Goal: Check status: Check status

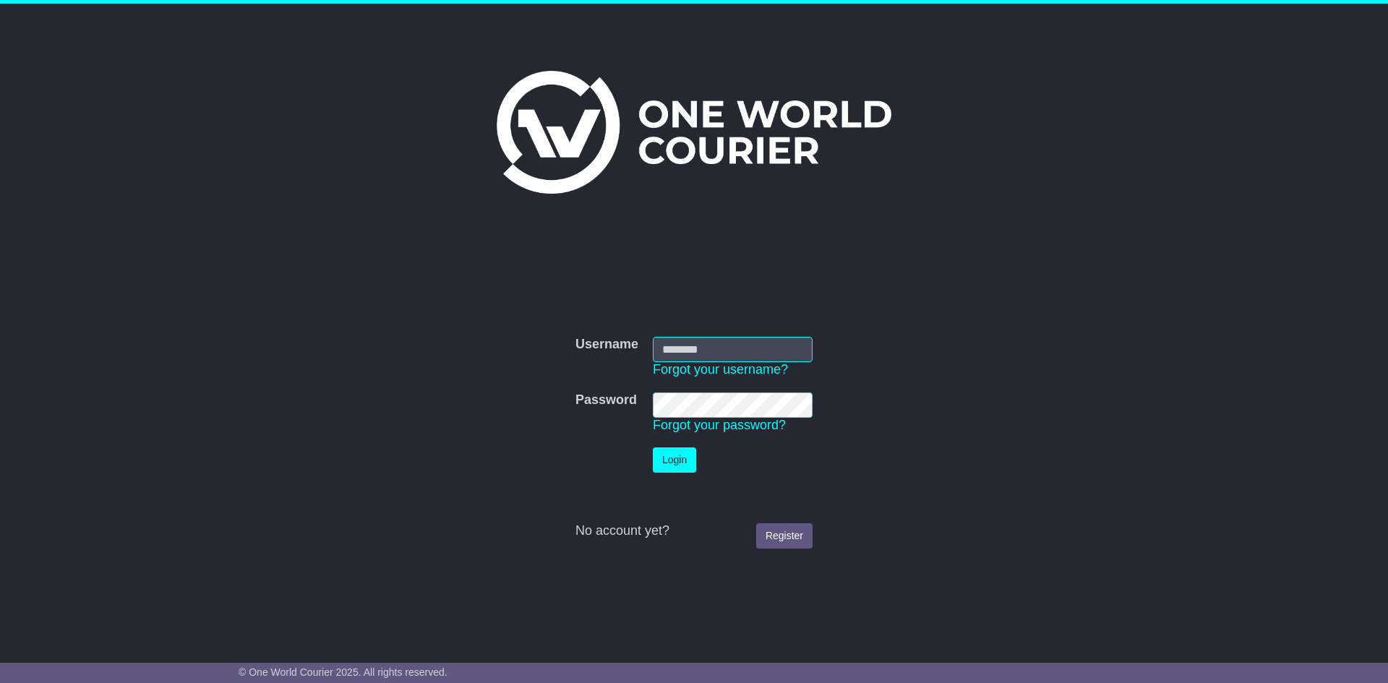
type input "**********"
click at [681, 460] on button "Login" at bounding box center [674, 459] width 43 height 25
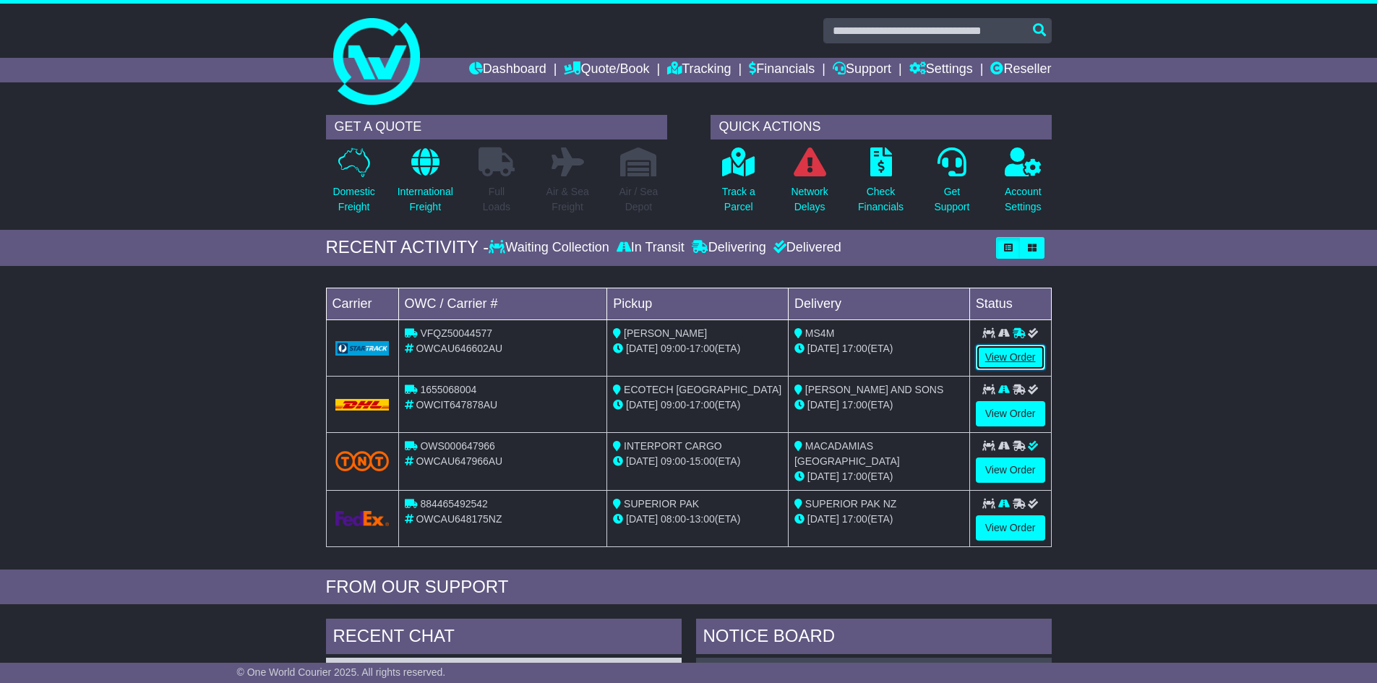
click at [991, 358] on link "View Order" at bounding box center [1010, 357] width 69 height 25
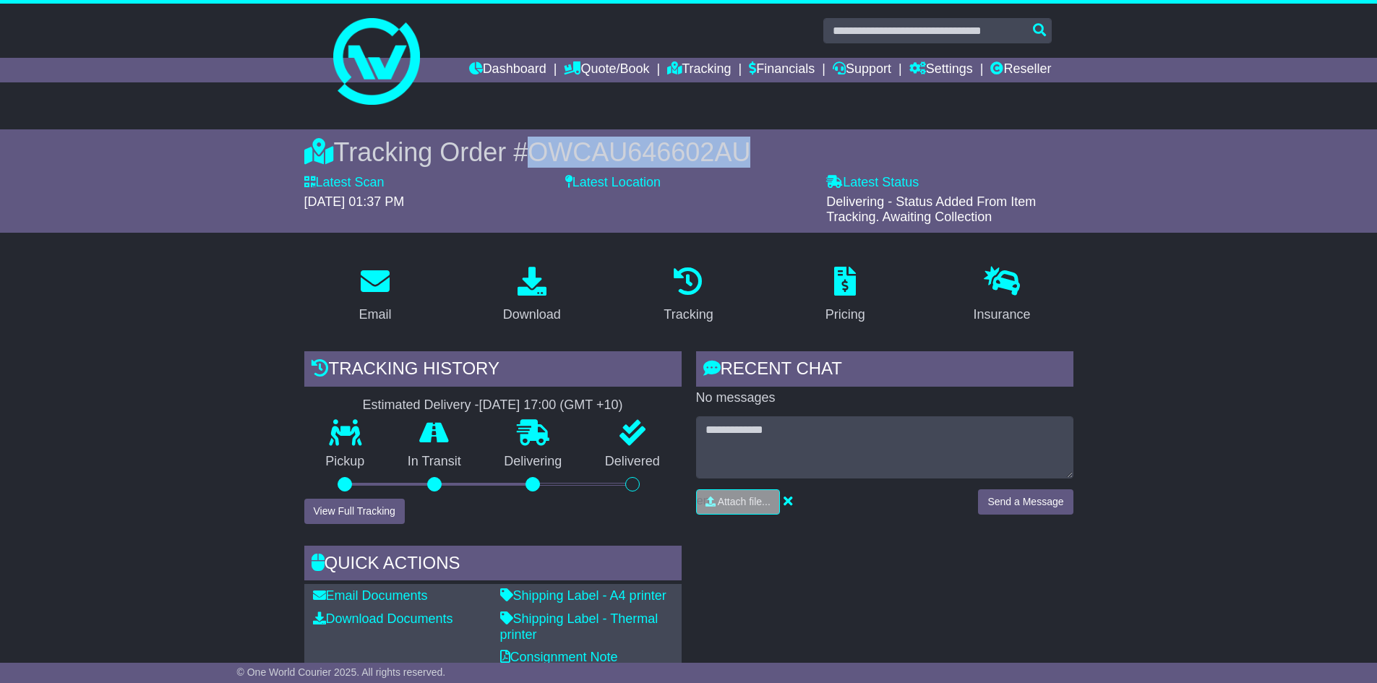
drag, startPoint x: 537, startPoint y: 152, endPoint x: 749, endPoint y: 152, distance: 211.7
click at [749, 152] on span "OWCAU646602AU" at bounding box center [639, 152] width 223 height 30
copy span "OWCAU646602AU"
click at [324, 511] on button "View Full Tracking" at bounding box center [354, 511] width 100 height 25
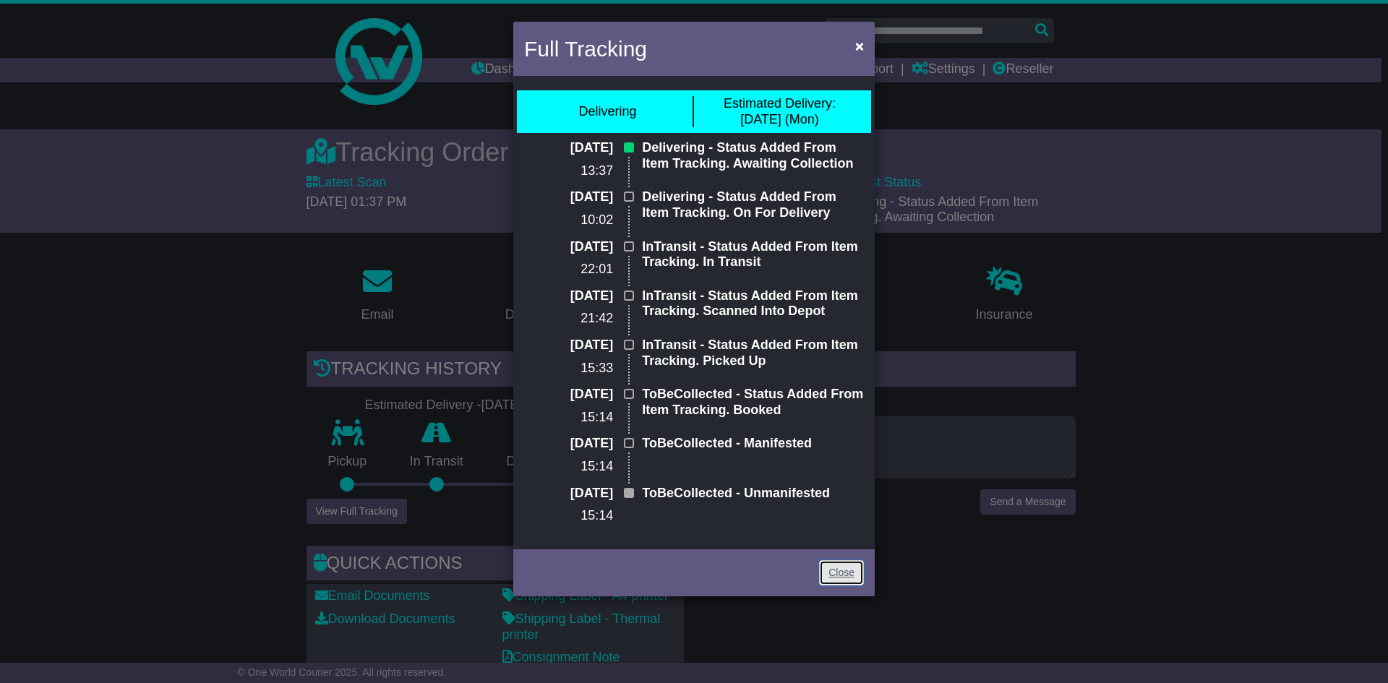
click at [843, 571] on link "Close" at bounding box center [841, 572] width 45 height 25
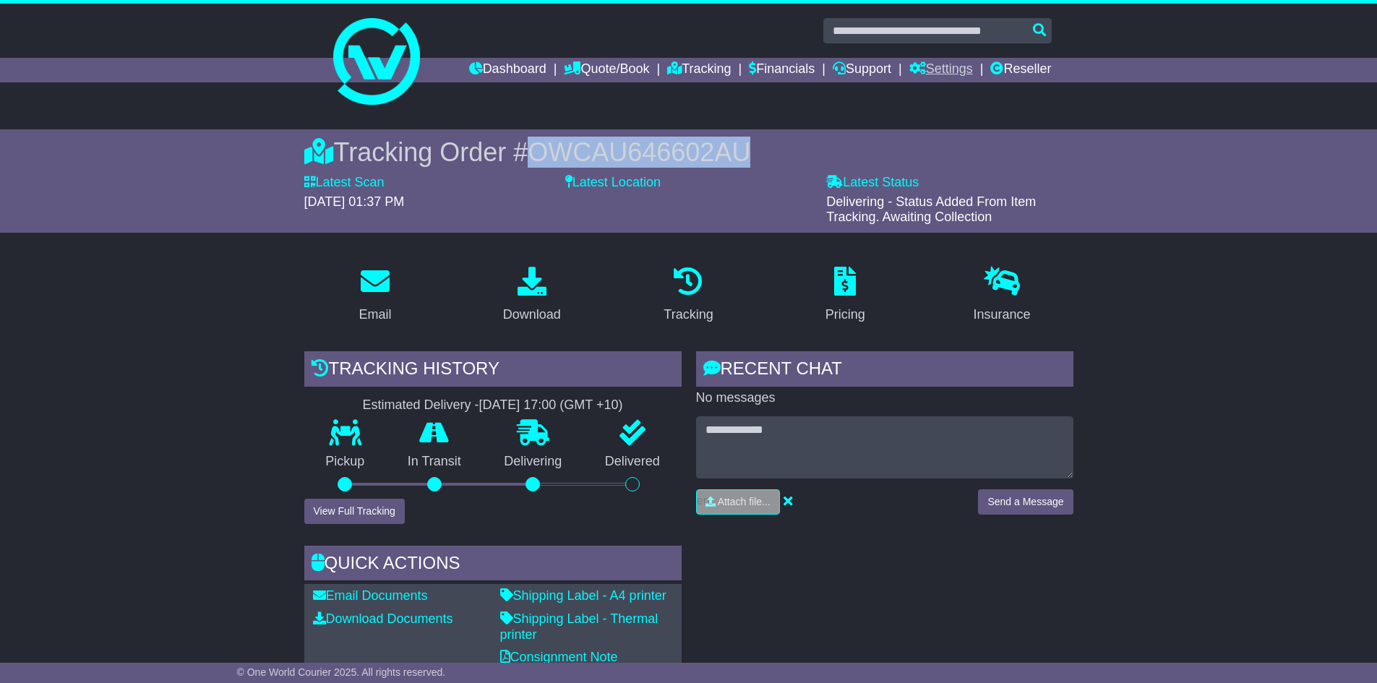
click at [950, 66] on link "Settings" at bounding box center [941, 70] width 64 height 25
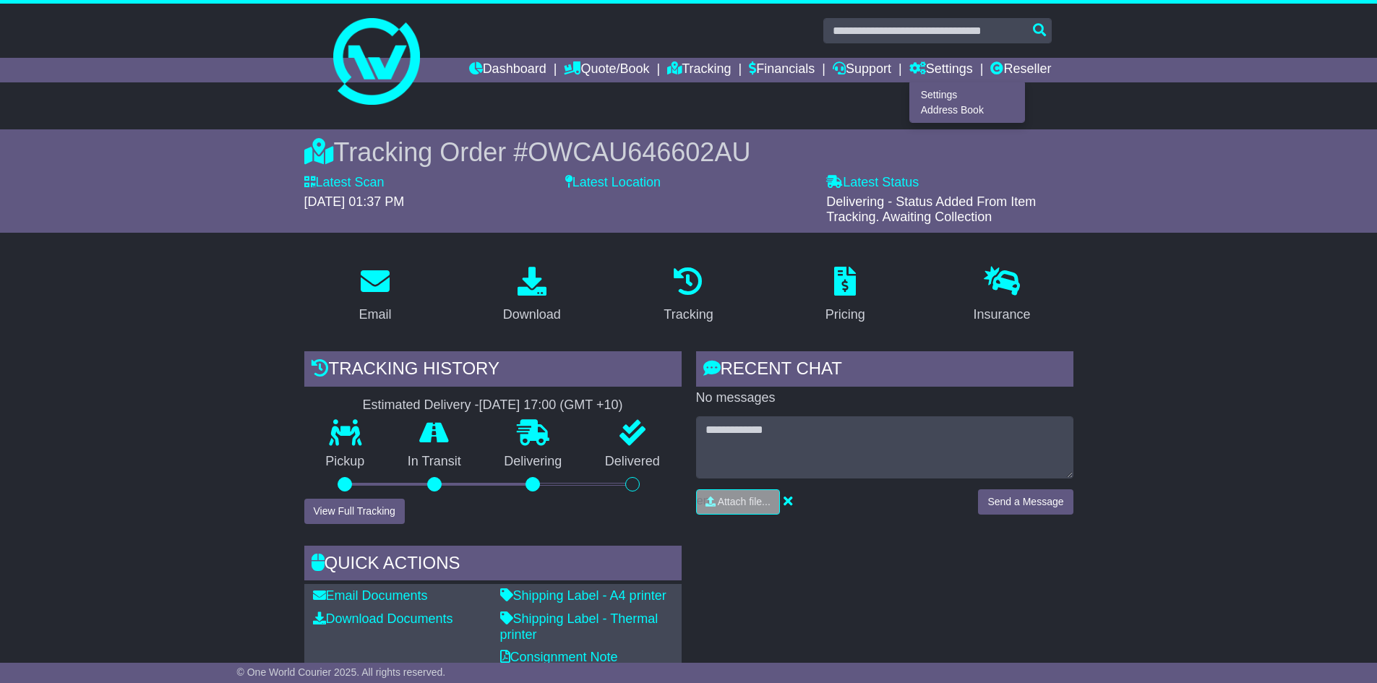
click at [1117, 101] on div at bounding box center [688, 56] width 1377 height 104
click at [684, 69] on link "Tracking" at bounding box center [699, 70] width 64 height 25
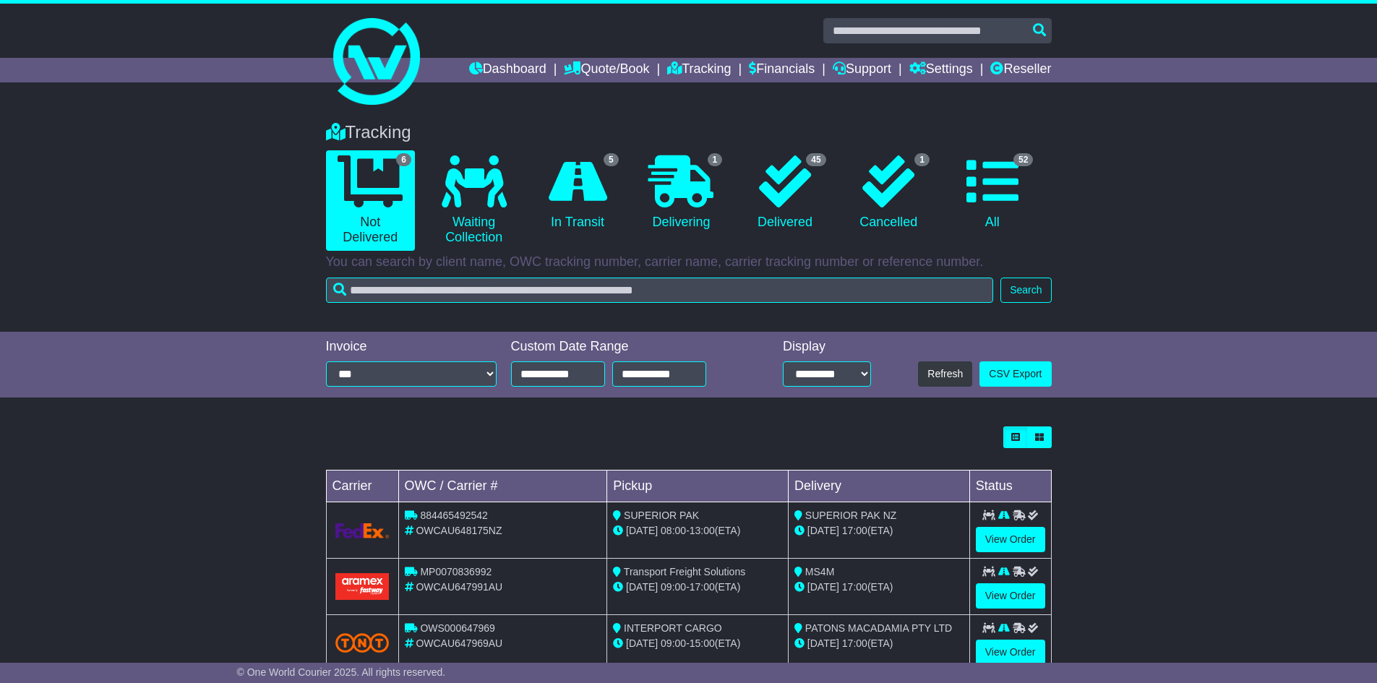
scroll to position [18, 0]
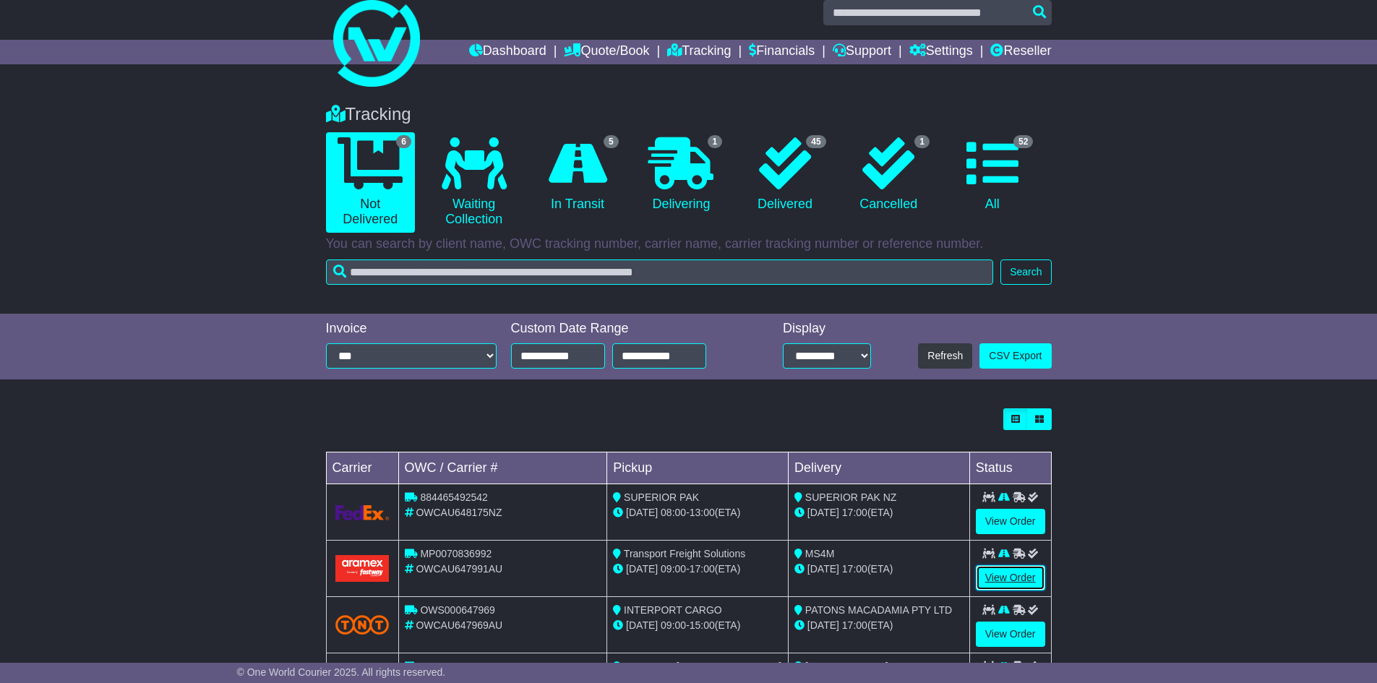
click at [994, 579] on link "View Order" at bounding box center [1010, 577] width 69 height 25
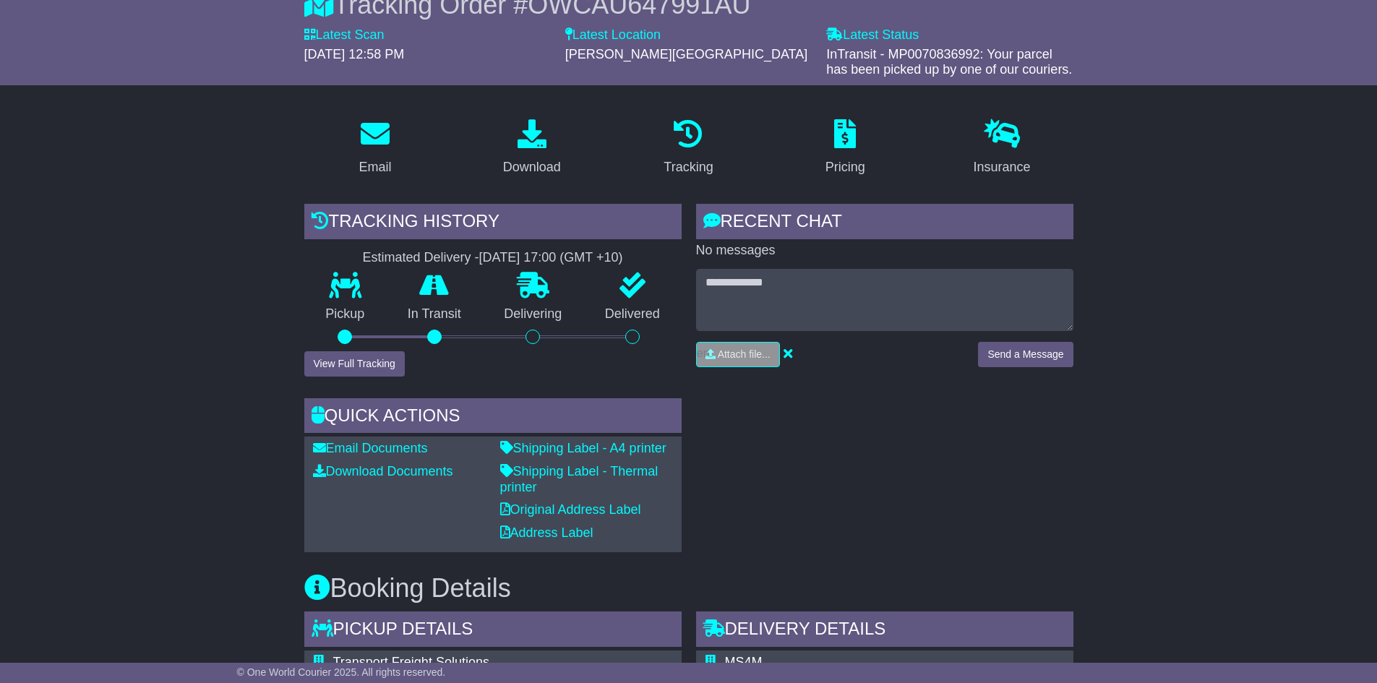
scroll to position [199, 0]
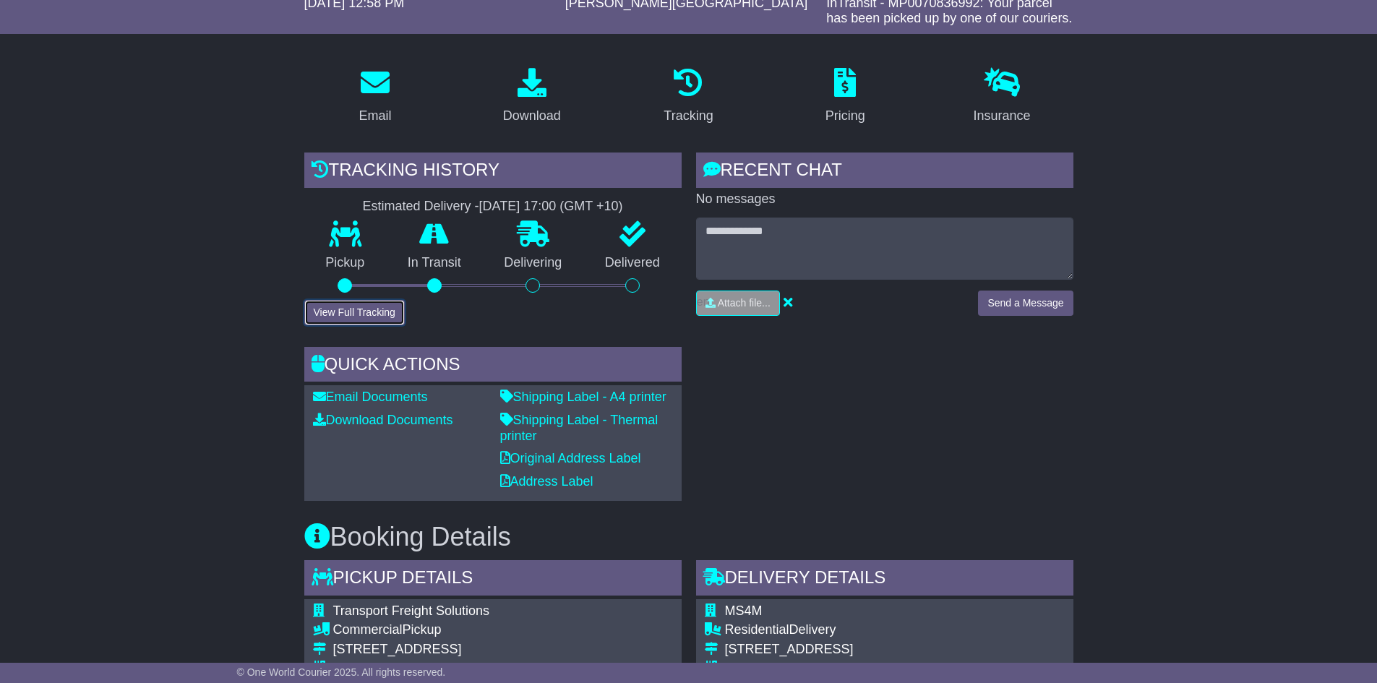
click at [337, 315] on button "View Full Tracking" at bounding box center [354, 312] width 100 height 25
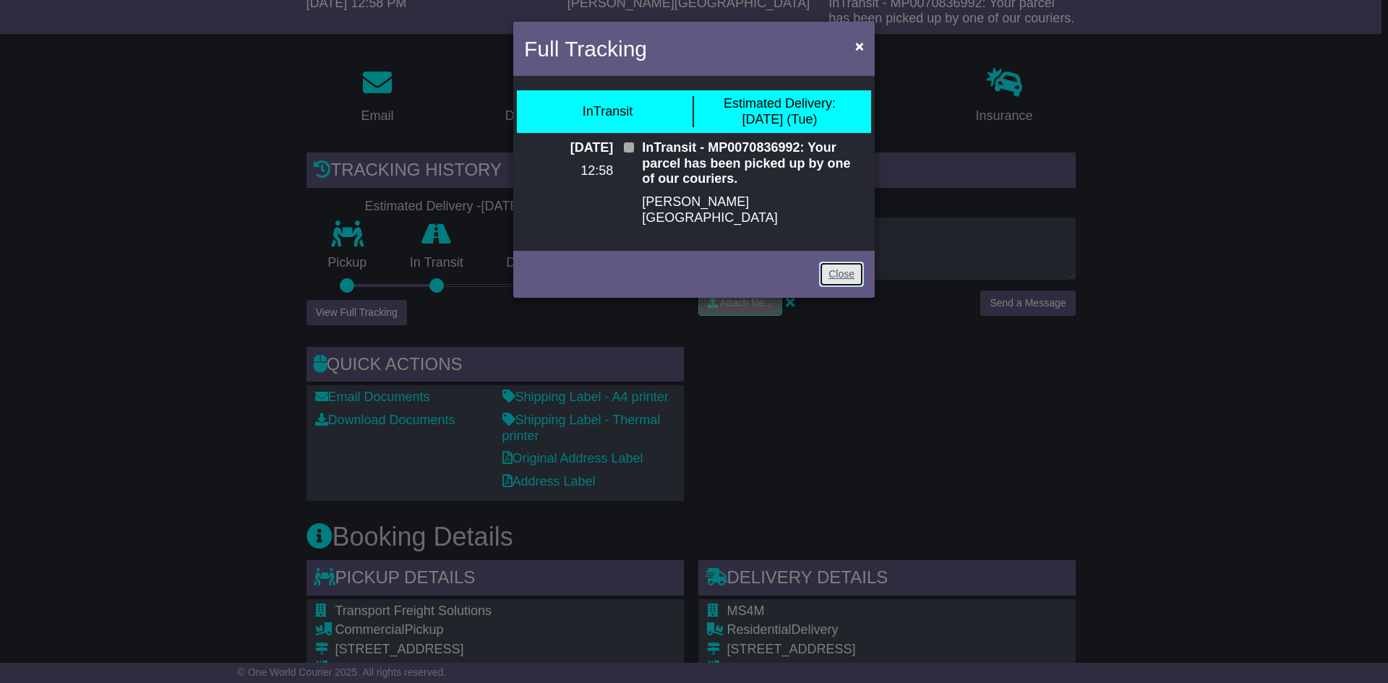
click at [838, 262] on link "Close" at bounding box center [841, 274] width 45 height 25
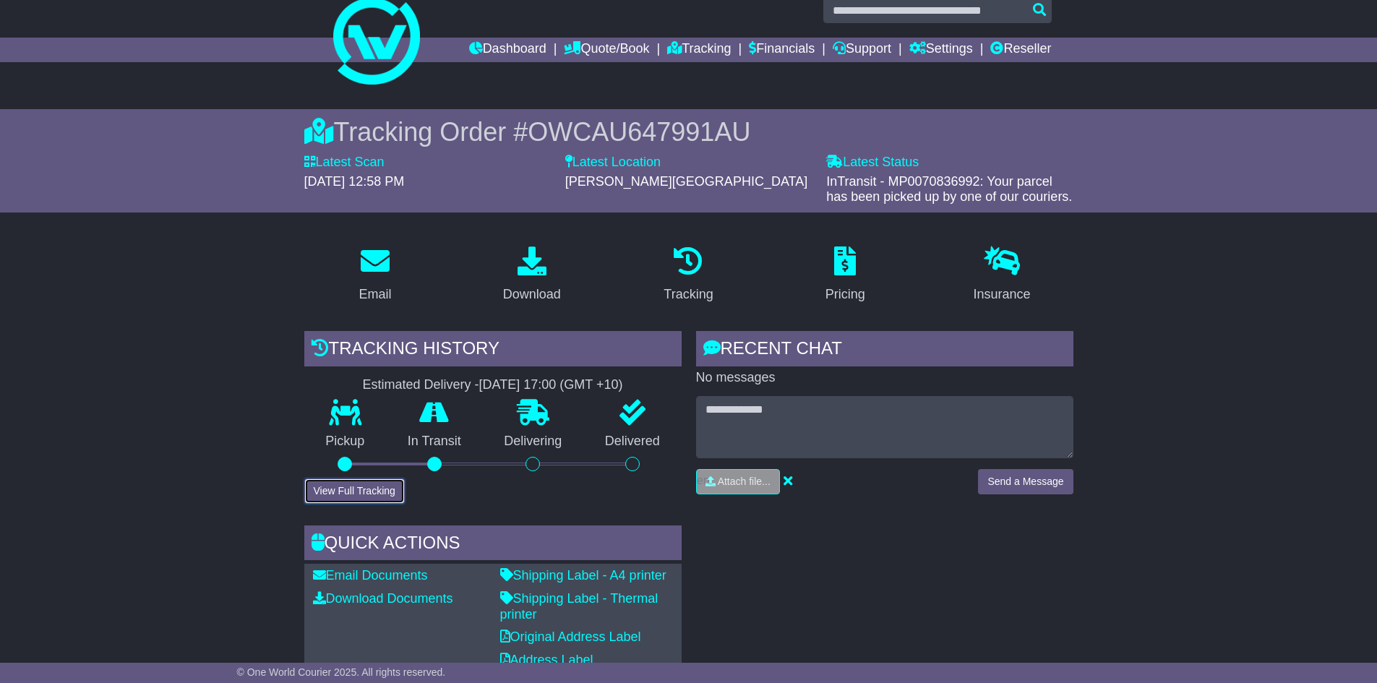
scroll to position [18, 0]
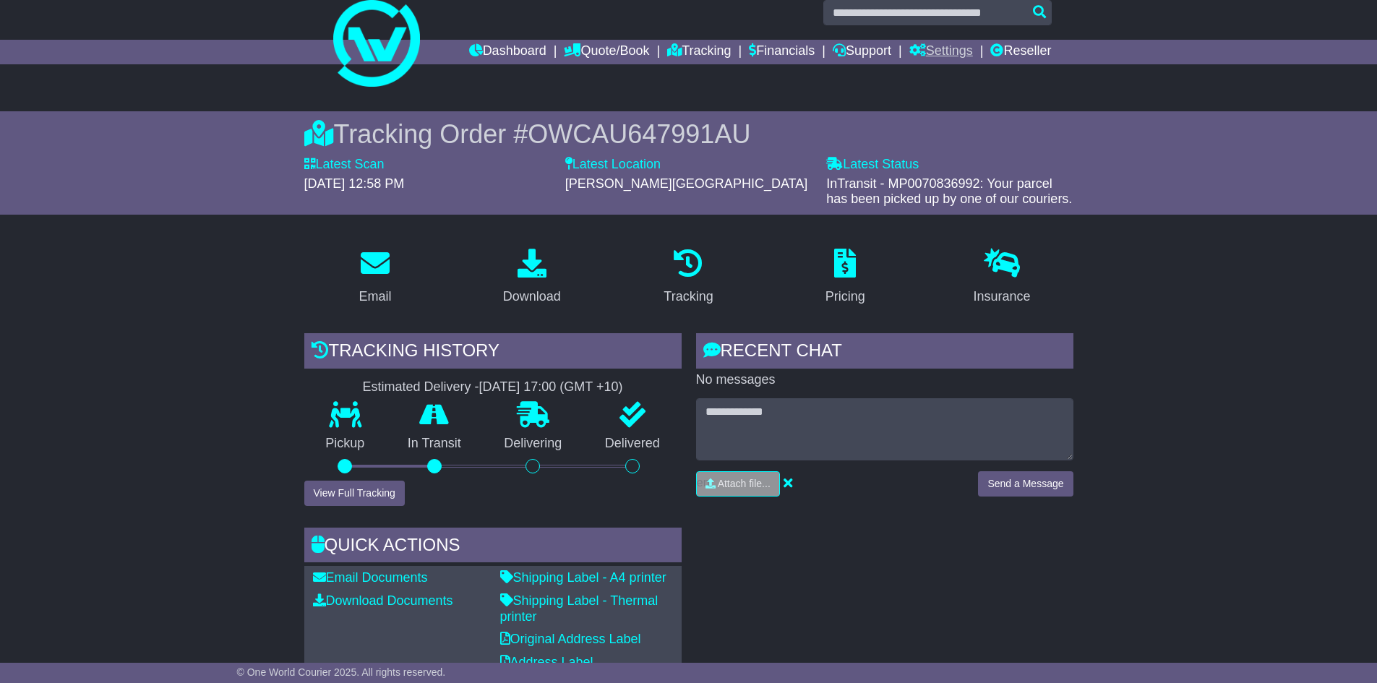
click at [950, 48] on link "Settings" at bounding box center [941, 52] width 64 height 25
click at [928, 74] on link "Settings" at bounding box center [967, 77] width 114 height 16
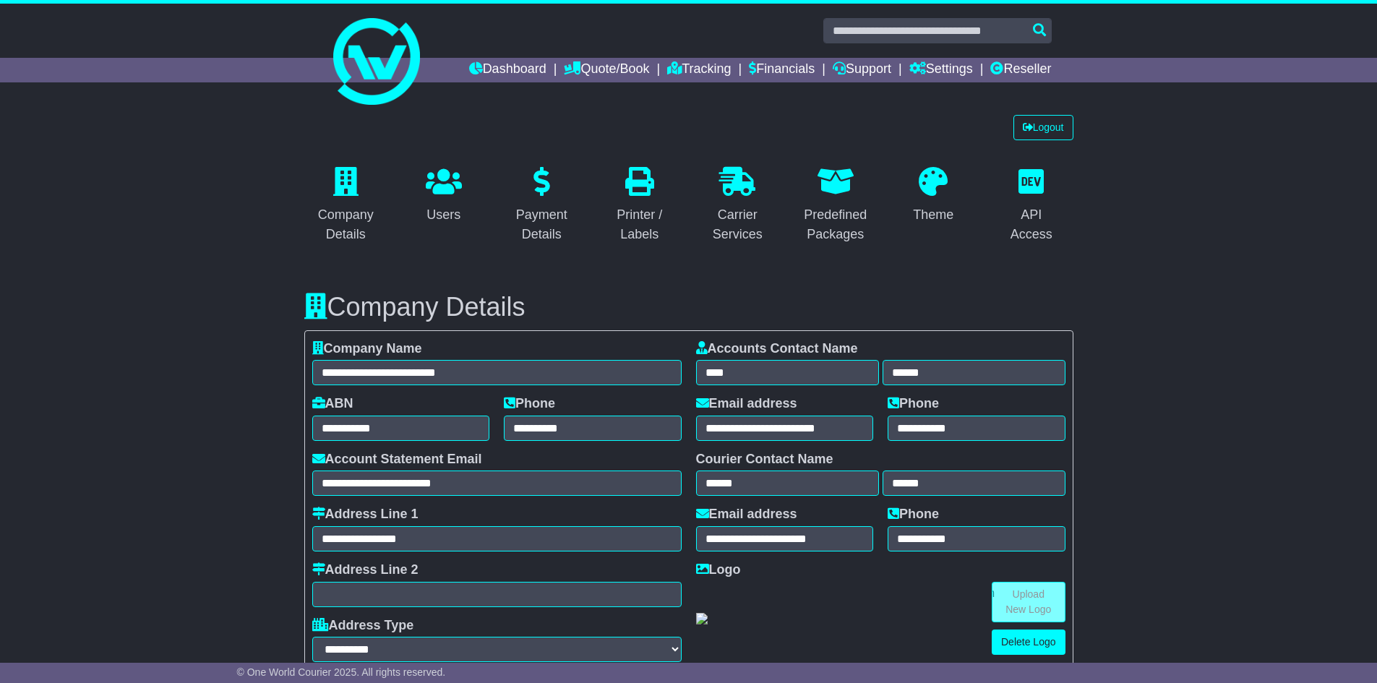
select select "**********"
select select "**"
